Goal: Check status: Check status

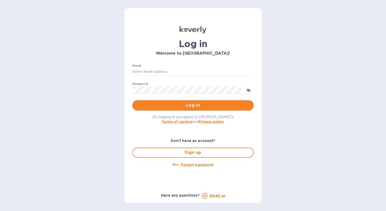
type input "[EMAIL_ADDRESS][DOMAIN_NAME]"
click at [183, 105] on span "Log in" at bounding box center [192, 105] width 113 height 6
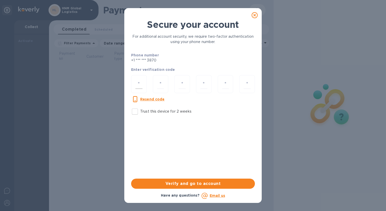
click at [139, 84] on input "number" at bounding box center [138, 83] width 7 height 9
click at [134, 110] on input "Trust this device for 2 weeks" at bounding box center [135, 111] width 11 height 11
checkbox input "true"
click at [138, 82] on input "number" at bounding box center [138, 83] width 7 height 9
type input "3"
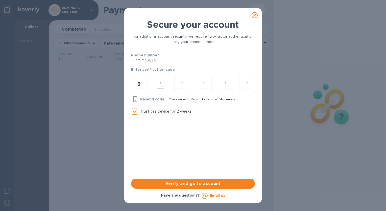
type input "8"
type input "6"
type input "7"
type input "3"
type input "0"
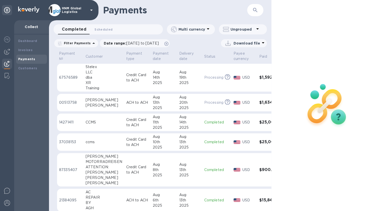
click at [320, 108] on img at bounding box center [327, 104] width 67 height 67
click at [372, 7] on div at bounding box center [327, 105] width 111 height 211
click at [275, 4] on div at bounding box center [327, 105] width 111 height 211
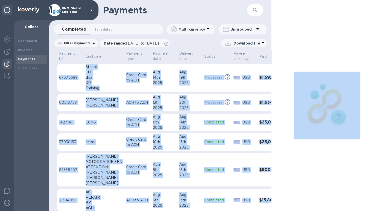
drag, startPoint x: 270, startPoint y: 40, endPoint x: 280, endPoint y: 40, distance: 9.9
click at [280, 40] on div "Payments ​ Completed 0 Scheduled 0 Multi currency Ungrouped Filter Payments Dat…" at bounding box center [216, 105] width 334 height 211
drag, startPoint x: 280, startPoint y: 40, endPoint x: 283, endPoint y: 54, distance: 14.5
click at [283, 54] on div at bounding box center [327, 105] width 111 height 211
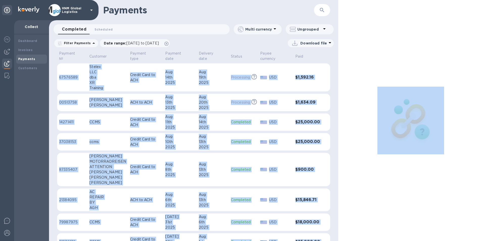
click at [199, 130] on div "2025" at bounding box center [213, 127] width 28 height 5
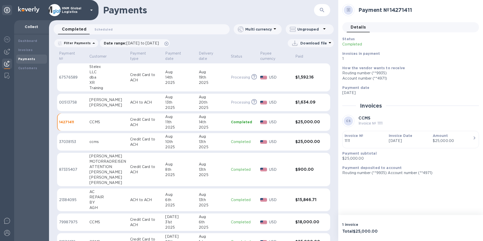
click at [377, 67] on b "How the vendor wants to receive" at bounding box center [373, 68] width 63 height 4
click at [5, 210] on img at bounding box center [7, 233] width 6 height 6
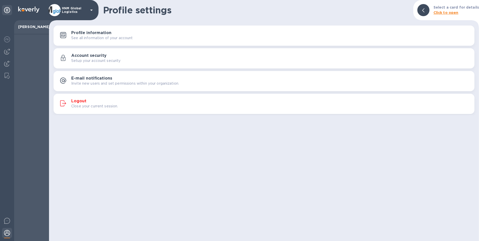
click at [81, 104] on p "Close your current session." at bounding box center [94, 106] width 47 height 5
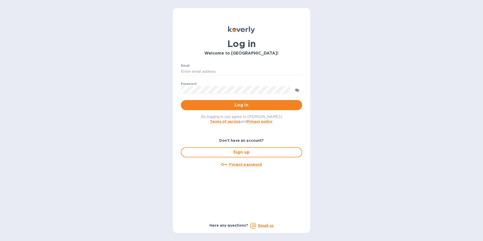
type input "[EMAIL_ADDRESS][DOMAIN_NAME]"
